Goal: Task Accomplishment & Management: Use online tool/utility

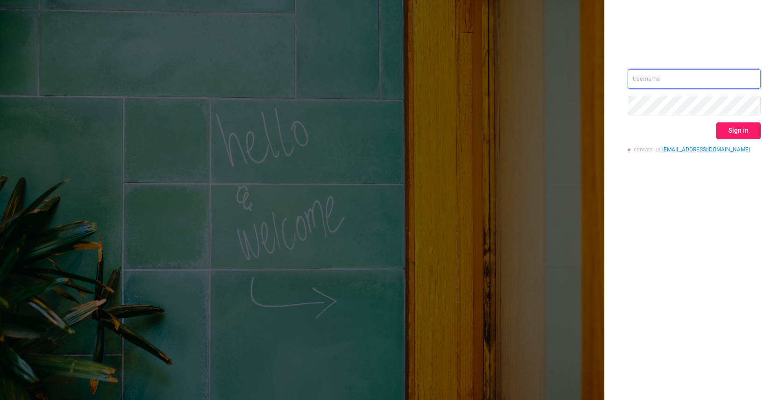
type input "[EMAIL_ADDRESS]"
click at [744, 131] on button "Sign in" at bounding box center [739, 130] width 44 height 17
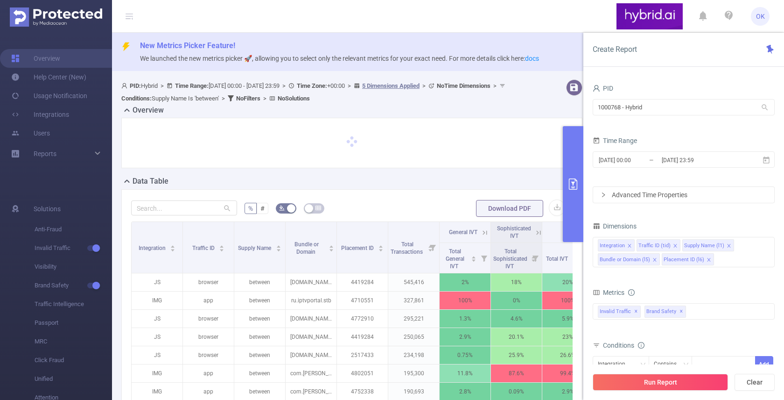
click at [495, 147] on div at bounding box center [352, 142] width 442 height 31
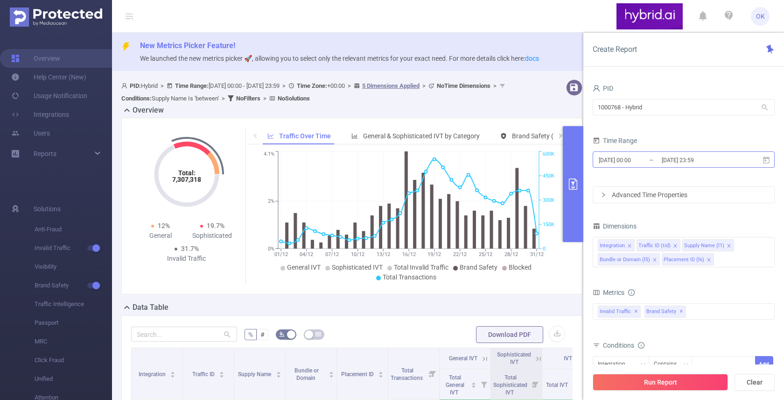
click at [687, 164] on input "[DATE] 23:59" at bounding box center [699, 160] width 76 height 13
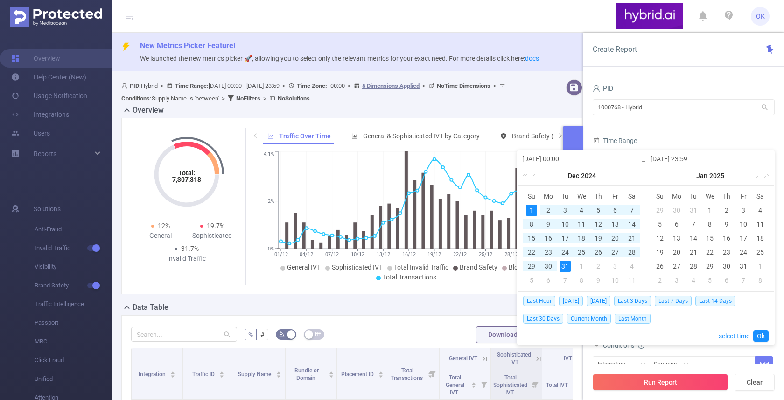
click at [599, 221] on div "12" at bounding box center [598, 223] width 11 height 11
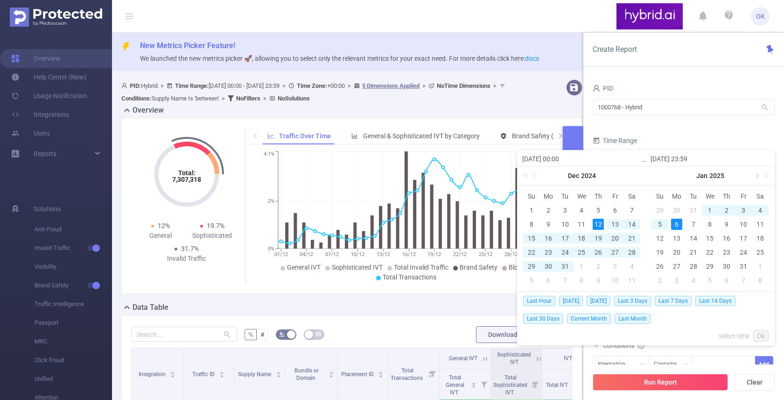
click at [757, 177] on link at bounding box center [757, 175] width 8 height 19
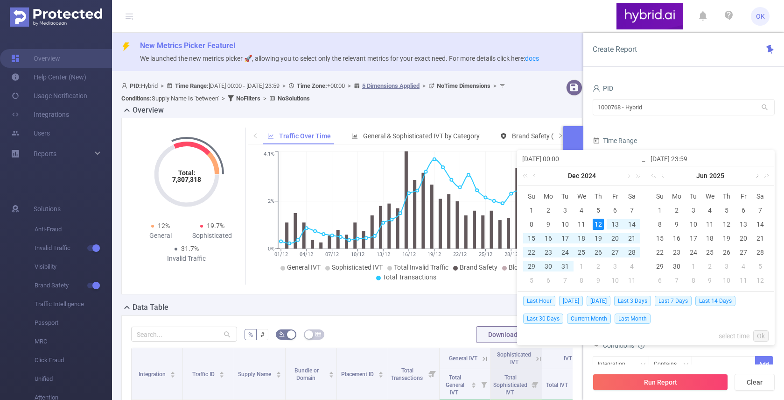
click at [757, 177] on link at bounding box center [757, 175] width 8 height 19
click at [694, 237] on div "12" at bounding box center [693, 237] width 11 height 11
type input "[DATE] 00:00"
type input "[DATE] 23:59"
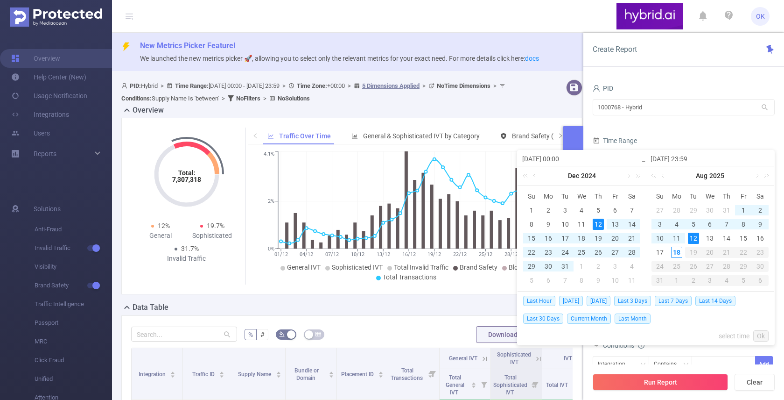
type input "[DATE] 00:00"
type input "[DATE] 23:59"
click at [662, 251] on div "17" at bounding box center [659, 251] width 11 height 11
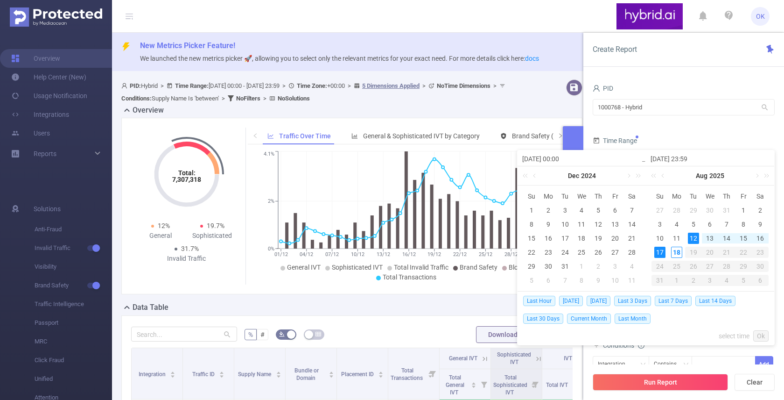
click at [697, 234] on div "12" at bounding box center [693, 237] width 11 height 11
type input "[DATE] 00:00"
type input "[DATE] 23:59"
type input "[DATE] 00:00"
type input "[DATE] 23:59"
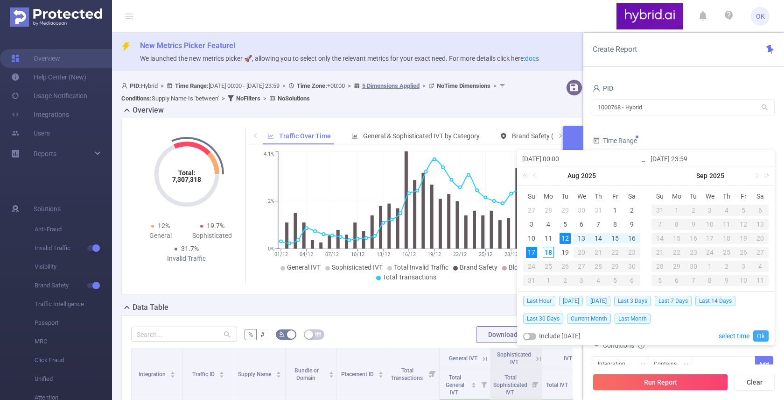
click at [762, 336] on link "Ok" at bounding box center [760, 335] width 15 height 11
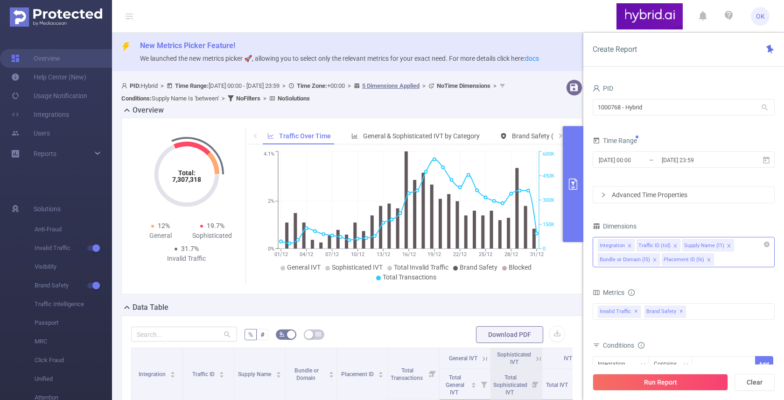
click at [725, 260] on div "Integration Traffic ID (tid) Supply Name (l1) Bundle or Domain (l5) Placement I…" at bounding box center [684, 252] width 182 height 30
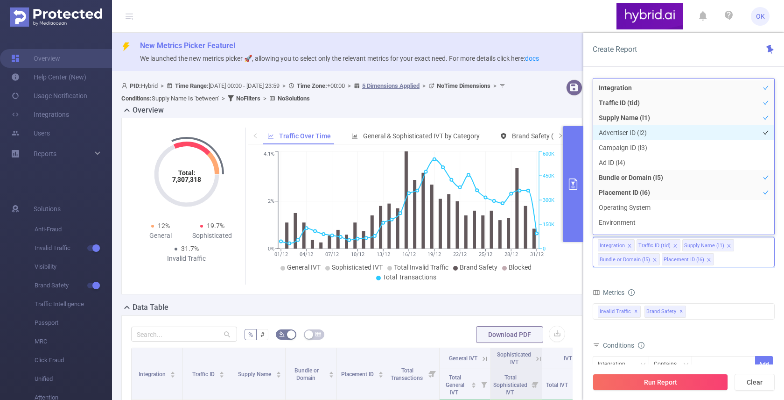
click at [645, 134] on li "Advertiser ID (l2)" at bounding box center [683, 132] width 181 height 15
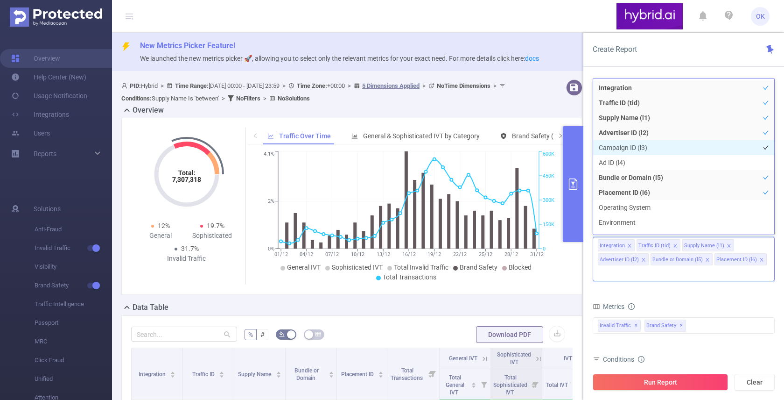
click at [643, 146] on li "Campaign ID (l3)" at bounding box center [683, 147] width 181 height 15
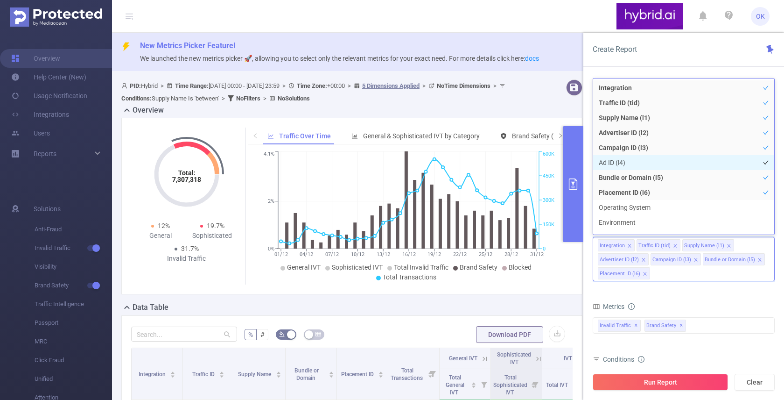
click at [636, 159] on li "Ad ID (l4)" at bounding box center [683, 162] width 181 height 15
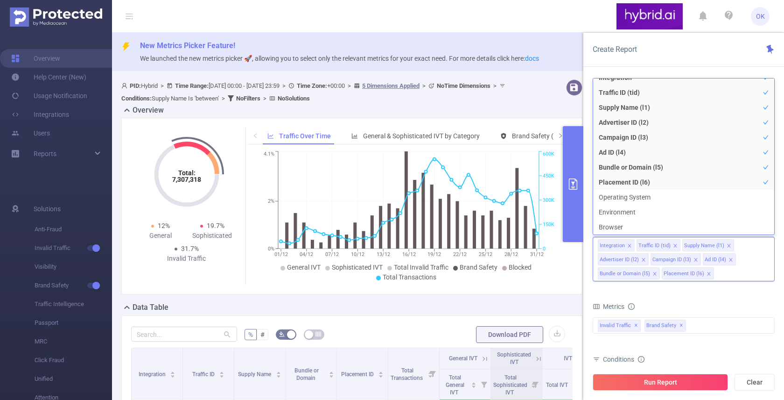
click at [706, 311] on div "Metrics" at bounding box center [684, 307] width 182 height 15
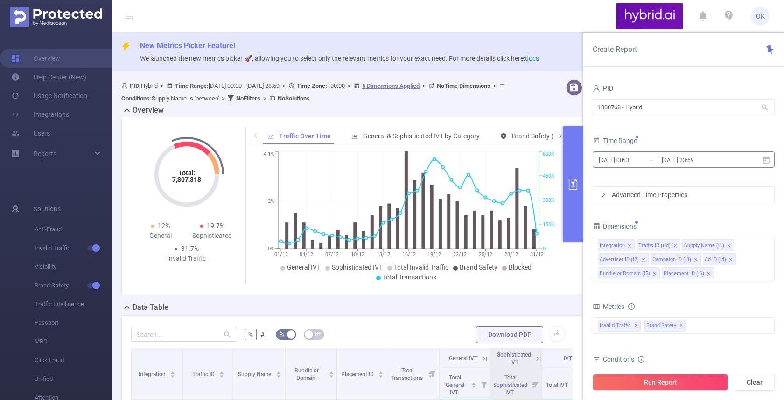
click at [675, 159] on input "[DATE] 23:59" at bounding box center [699, 160] width 76 height 13
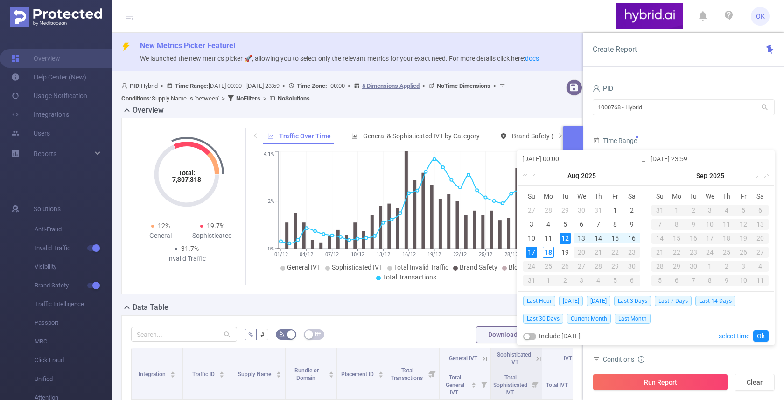
click at [681, 131] on form "PID 1000768 - Hybrid 1000768 - Hybrid Time Range [DATE] 00:00 _ [DATE] 23:59 Ad…" at bounding box center [684, 142] width 182 height 121
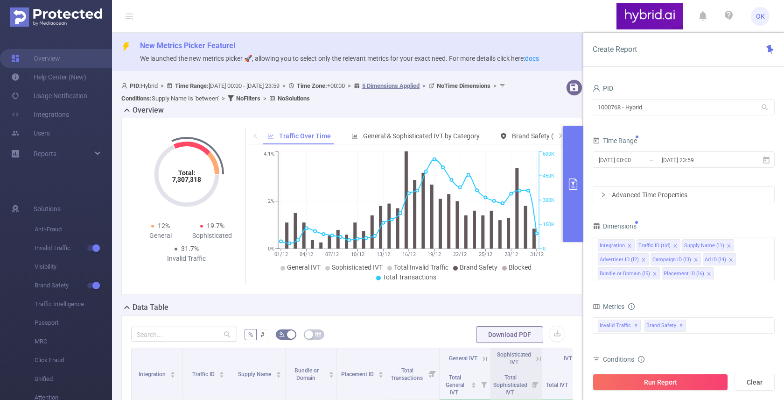
click at [662, 199] on div "Advanced Time Properties" at bounding box center [683, 195] width 181 height 16
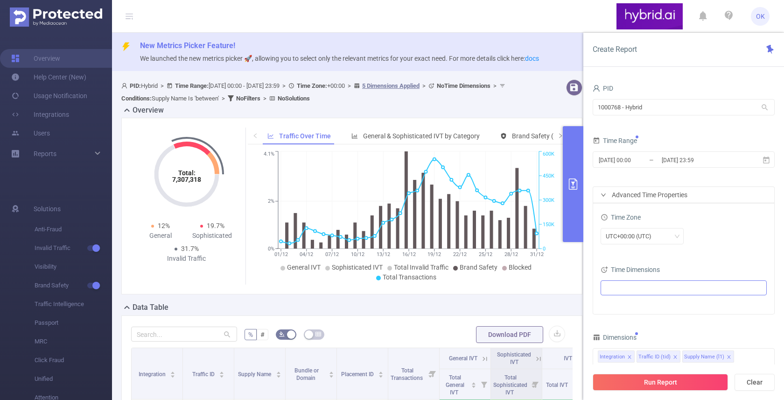
click at [636, 285] on ul at bounding box center [681, 288] width 154 height 14
click at [632, 309] on span "Date (Example: [DATE] )" at bounding box center [693, 305] width 141 height 13
click at [710, 223] on div "Time Zone" at bounding box center [684, 218] width 166 height 15
click at [712, 139] on div "Time Range" at bounding box center [684, 141] width 182 height 15
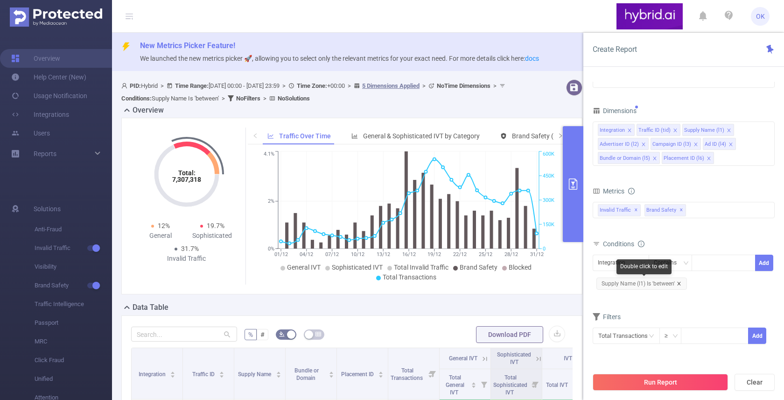
click at [678, 283] on icon "icon: close" at bounding box center [678, 282] width 3 height 3
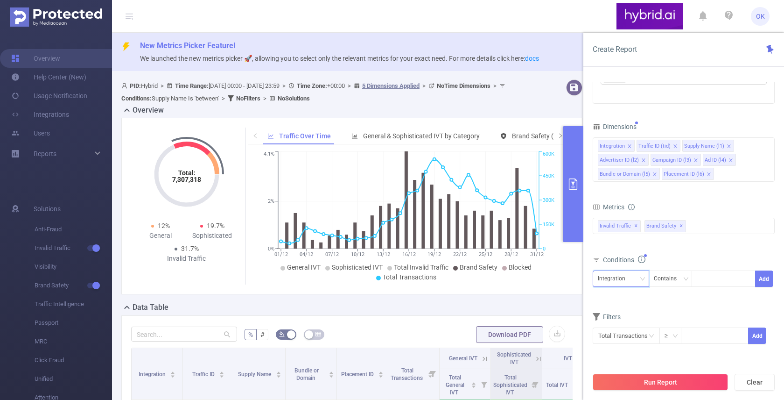
click at [642, 276] on icon "icon: down" at bounding box center [643, 279] width 6 height 6
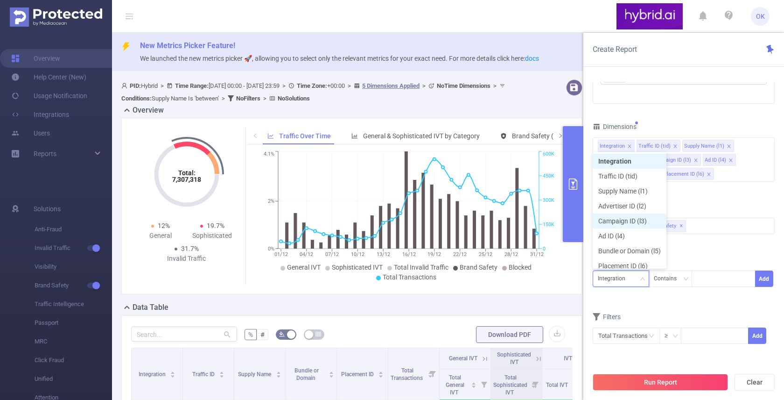
scroll to position [5, 0]
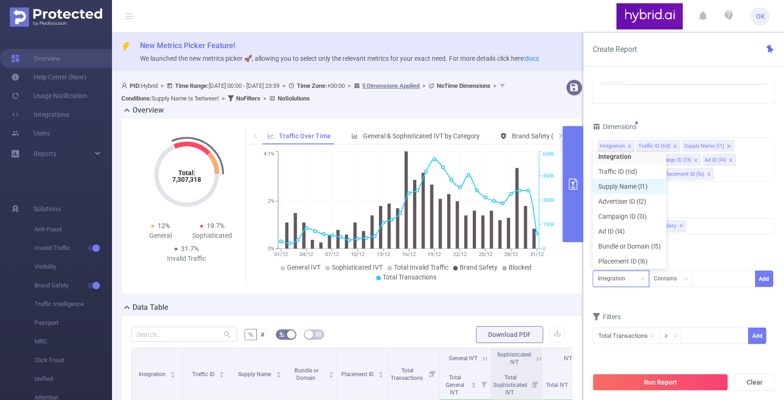
click at [627, 186] on li "Supply Name (l1)" at bounding box center [630, 186] width 74 height 15
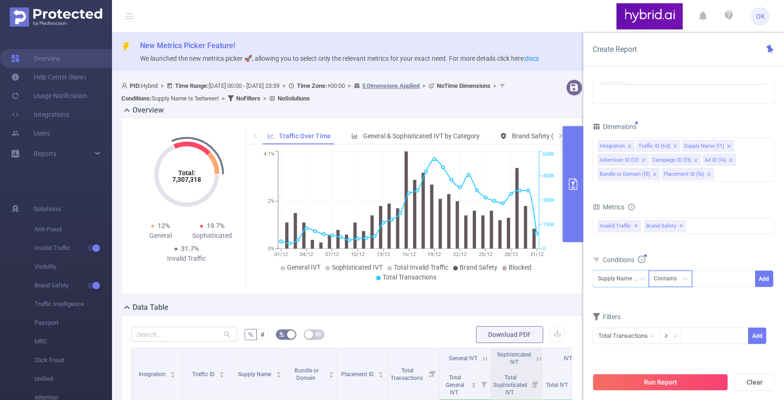
click at [691, 281] on div "Contains" at bounding box center [671, 278] width 44 height 16
click at [678, 313] on li "Is" at bounding box center [679, 312] width 62 height 15
click at [709, 276] on div at bounding box center [724, 278] width 54 height 15
type input "sape"
click at [727, 298] on li "sape" at bounding box center [724, 297] width 64 height 15
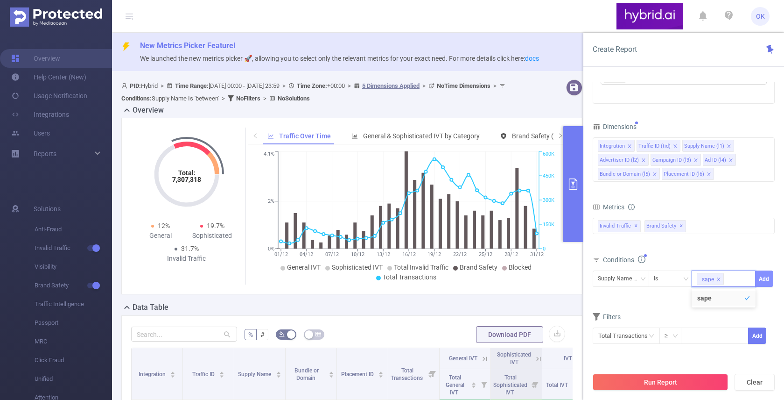
click at [764, 278] on button "Add" at bounding box center [764, 278] width 18 height 16
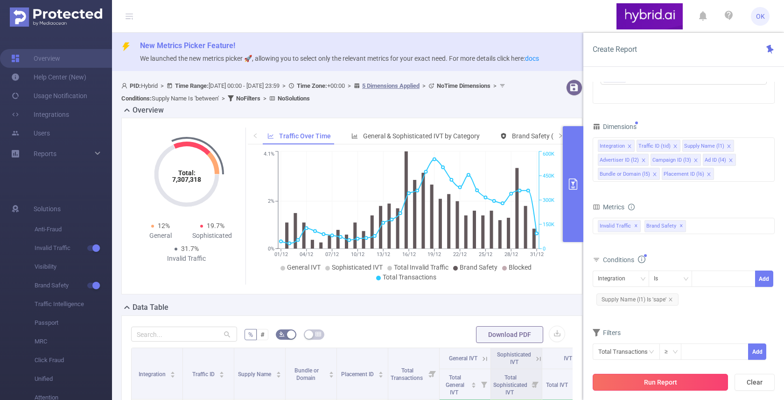
click at [654, 381] on button "Run Report" at bounding box center [660, 381] width 135 height 17
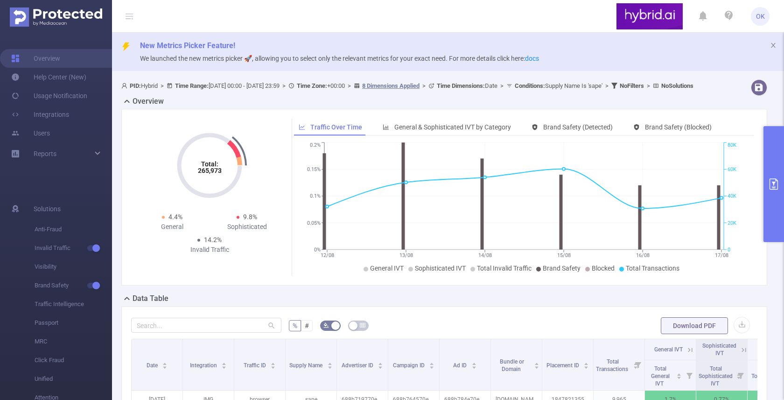
click at [756, 285] on div "Total: 265,973 Total: 265,973 4.4% General 9.8% Sophisticated 14.2% Invalid Tra…" at bounding box center [444, 197] width 646 height 176
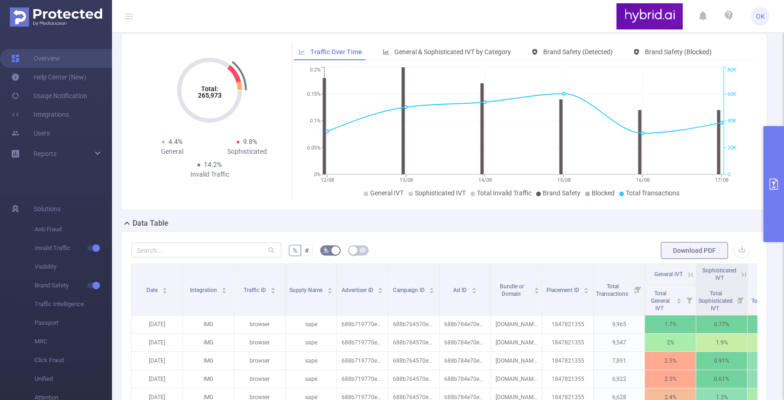
scroll to position [56, 0]
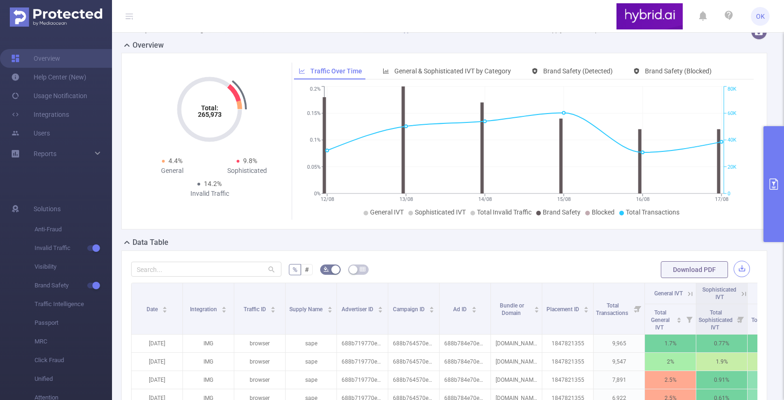
click at [739, 277] on button "button" at bounding box center [742, 268] width 16 height 16
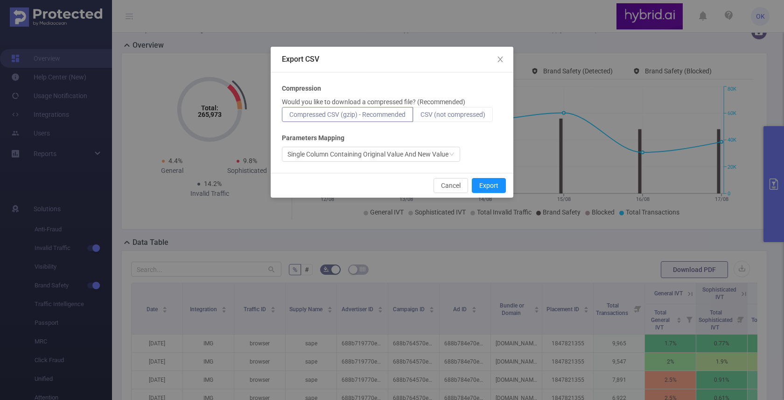
click at [450, 119] on label "CSV (not compressed)" at bounding box center [453, 114] width 80 height 15
click at [421, 117] on input "CSV (not compressed)" at bounding box center [421, 117] width 0 height 0
click at [485, 189] on button "Export" at bounding box center [489, 185] width 34 height 15
